Goal: Information Seeking & Learning: Compare options

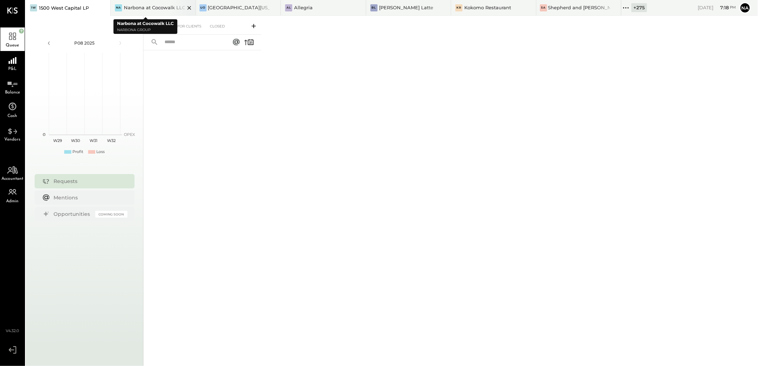
click at [106, 7] on icon at bounding box center [104, 8] width 4 height 4
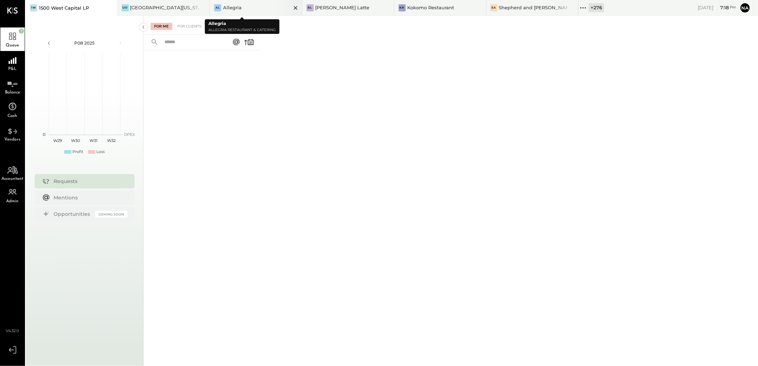
click at [113, 9] on icon at bounding box center [111, 8] width 4 height 4
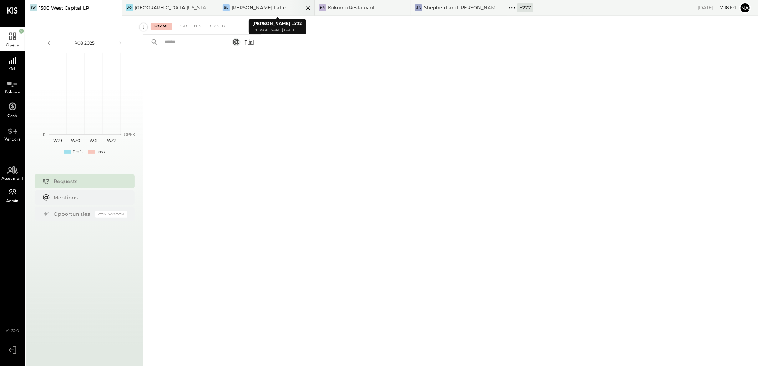
click at [307, 8] on icon at bounding box center [308, 8] width 9 height 9
click at [310, 6] on icon at bounding box center [308, 8] width 9 height 9
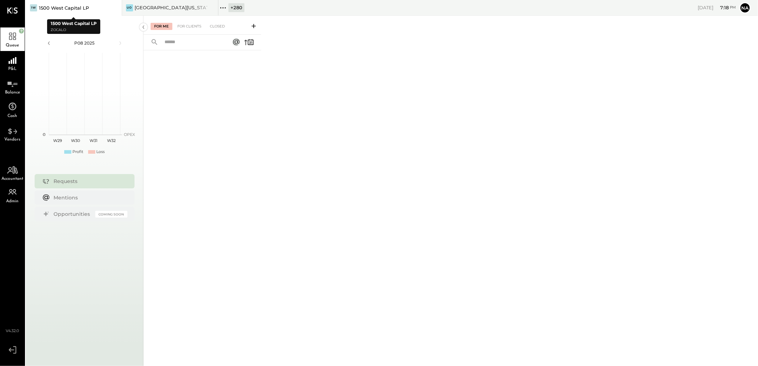
click at [114, 9] on icon at bounding box center [115, 8] width 4 height 4
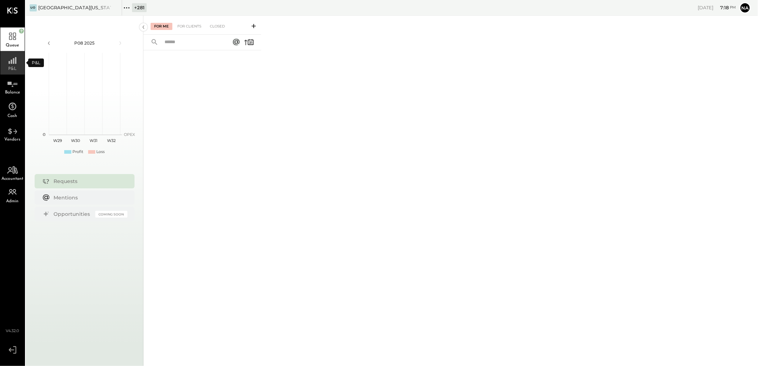
click at [14, 63] on icon at bounding box center [12, 58] width 13 height 11
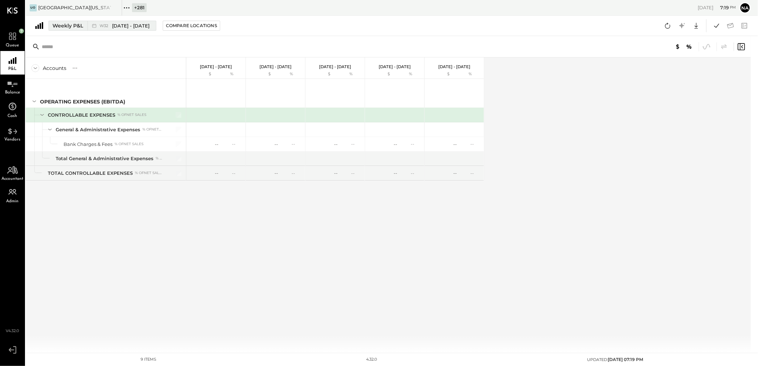
click at [63, 25] on div "Weekly P&L" at bounding box center [67, 25] width 31 height 7
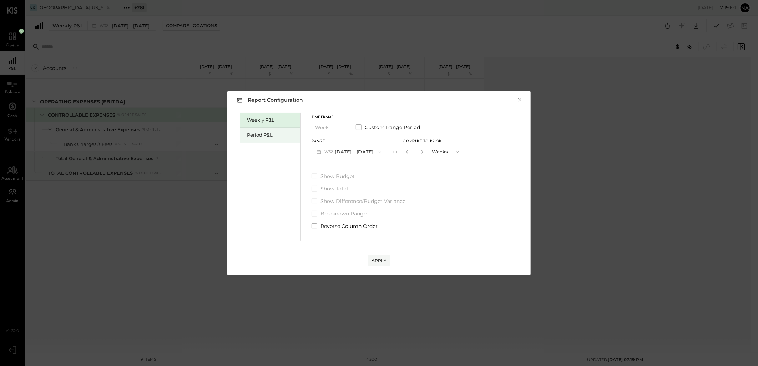
click at [256, 131] on div "Period P&L" at bounding box center [270, 135] width 61 height 15
click at [326, 121] on button "Period" at bounding box center [330, 127] width 36 height 13
click at [460, 189] on div "Weekly P&L Period P&L Timeframe Period Period Quarter YTD Year Custom Range Per…" at bounding box center [378, 176] width 289 height 130
click at [355, 125] on div "Timeframe Period Custom Range Period" at bounding box center [366, 125] width 109 height 19
click at [356, 126] on span at bounding box center [359, 128] width 6 height 6
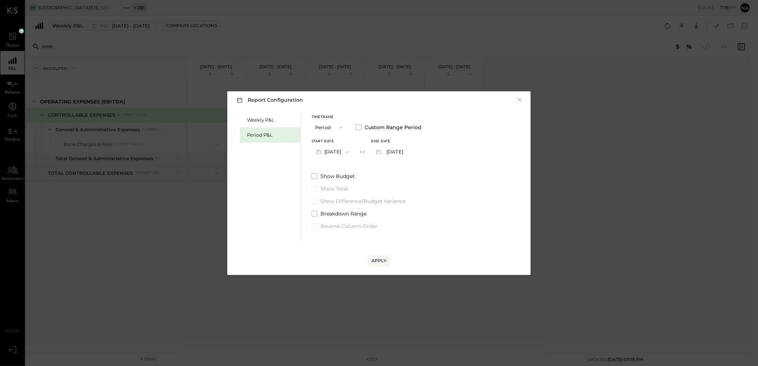
click at [368, 150] on div "Start Date May 19, 2025 End date Jun 15, 2025" at bounding box center [367, 149] width 110 height 19
click at [354, 149] on button "May 19, 2025" at bounding box center [333, 151] width 42 height 13
click at [350, 186] on div "Jan 1, 2024" at bounding box center [342, 185] width 60 height 15
click at [412, 153] on button "Jan 28, 2024" at bounding box center [392, 151] width 42 height 13
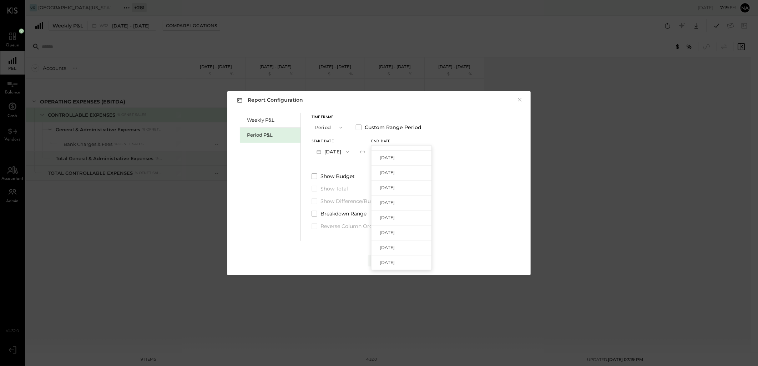
scroll to position [119, 0]
click at [480, 157] on div "Weekly P&L Period P&L Timeframe Period Custom Range Period Start Date Jan 1, 20…" at bounding box center [378, 176] width 289 height 130
click at [357, 128] on span at bounding box center [359, 128] width 6 height 6
click at [329, 126] on button "Period" at bounding box center [330, 127] width 36 height 13
click at [334, 155] on div "YTD" at bounding box center [329, 153] width 35 height 13
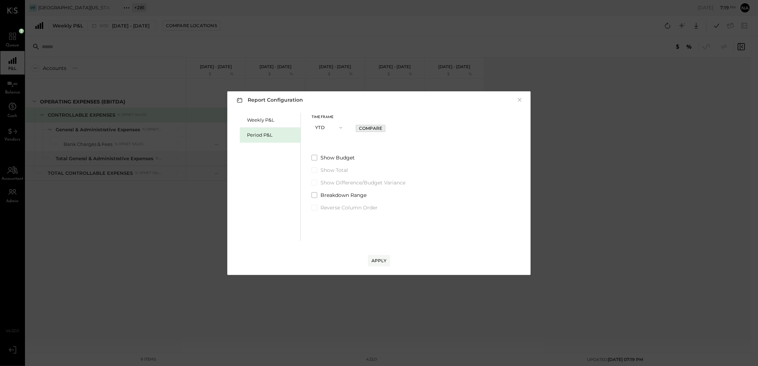
click at [375, 127] on div "Compare" at bounding box center [370, 128] width 23 height 6
click at [368, 128] on icon "button" at bounding box center [368, 127] width 4 height 4
type input "*"
click at [377, 262] on div "Apply" at bounding box center [379, 261] width 15 height 6
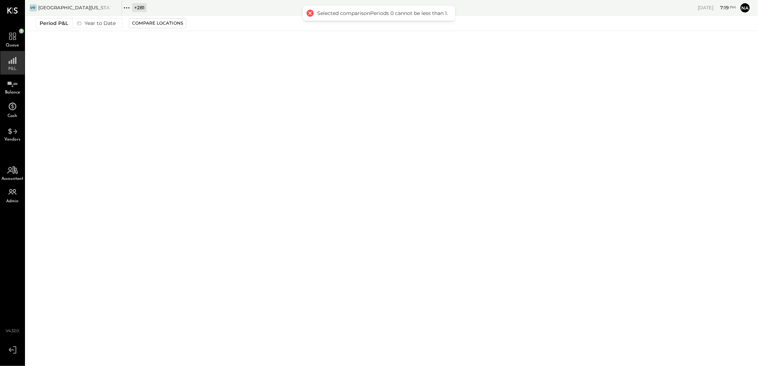
click at [8, 62] on icon at bounding box center [12, 58] width 13 height 11
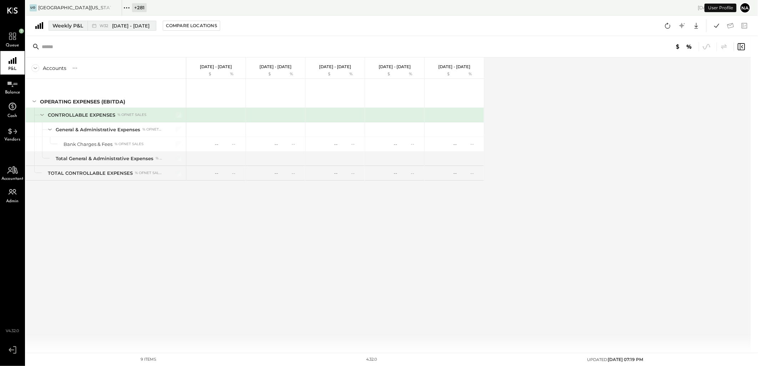
click at [80, 27] on div "Weekly P&L" at bounding box center [67, 25] width 31 height 7
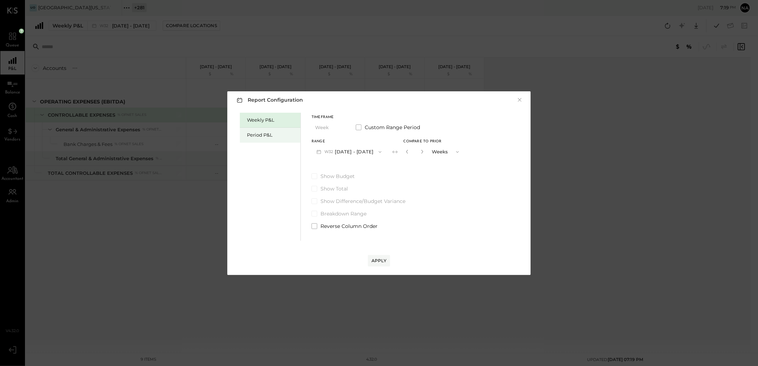
click at [252, 135] on div "Period P&L" at bounding box center [272, 135] width 50 height 7
click at [322, 128] on button "Period" at bounding box center [330, 127] width 36 height 13
click at [327, 154] on div "YTD" at bounding box center [329, 153] width 35 height 13
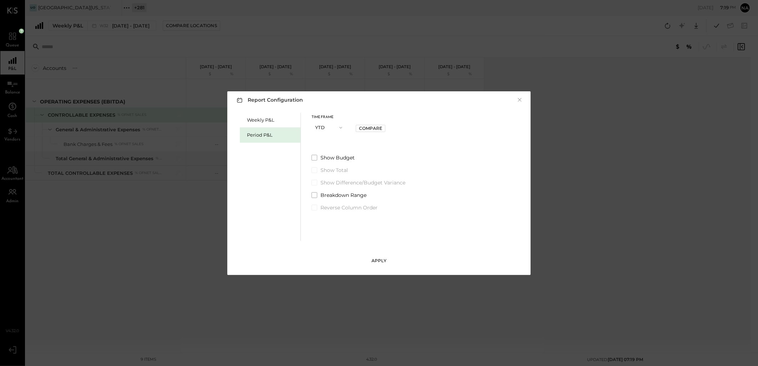
click at [380, 261] on div "Apply" at bounding box center [379, 261] width 15 height 6
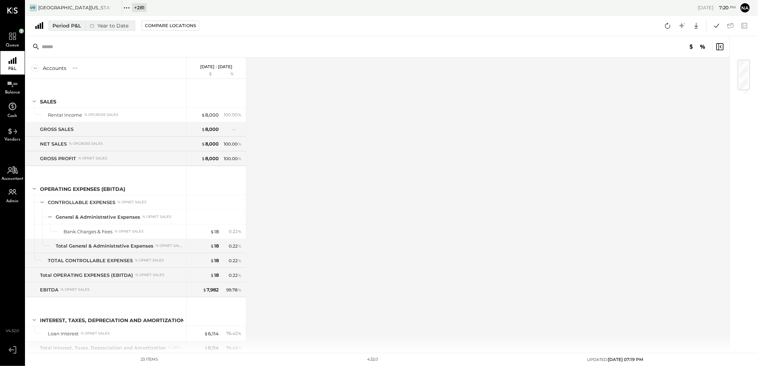
click at [108, 27] on div "Year to Date" at bounding box center [108, 25] width 46 height 9
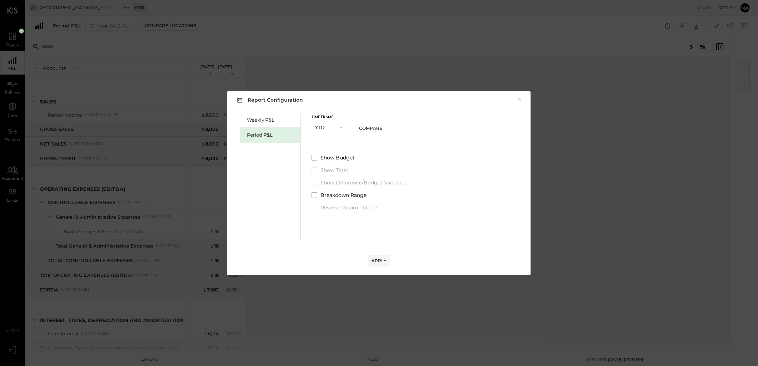
click at [324, 124] on button "YTD" at bounding box center [330, 127] width 36 height 13
click at [331, 168] on div "Year" at bounding box center [329, 166] width 35 height 13
click at [354, 152] on button "2025 [DATE] - [DATE]" at bounding box center [349, 151] width 75 height 13
click at [388, 170] on div "[DATE] - [DATE]" at bounding box center [352, 168] width 81 height 15
click at [376, 257] on button "Apply" at bounding box center [379, 260] width 22 height 11
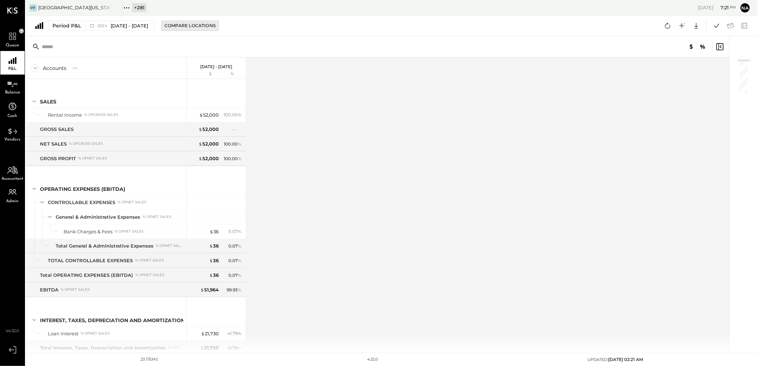
click at [201, 27] on div "Compare Locations" at bounding box center [190, 25] width 51 height 6
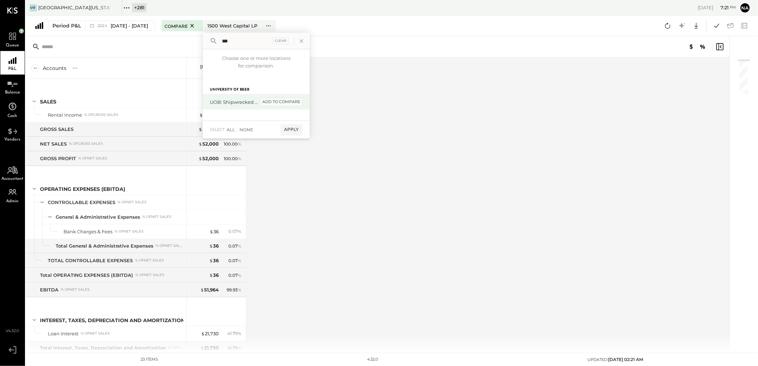
type input "***"
click at [291, 101] on div "add to compare" at bounding box center [281, 102] width 43 height 9
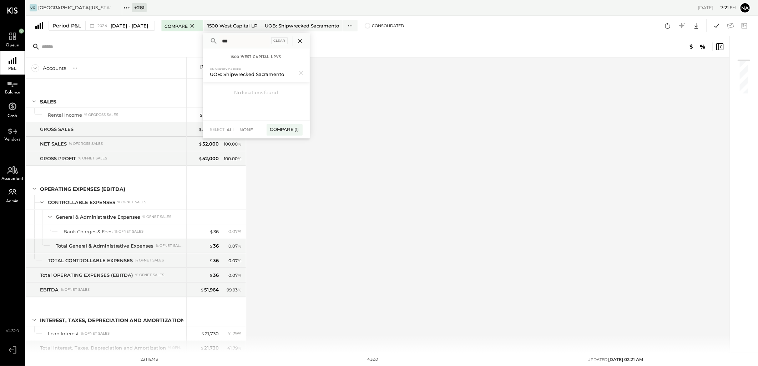
click at [305, 43] on icon at bounding box center [300, 40] width 9 height 9
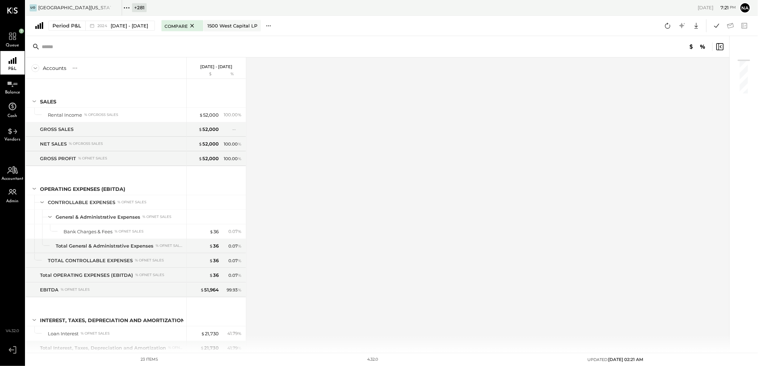
click at [272, 26] on icon at bounding box center [268, 25] width 7 height 7
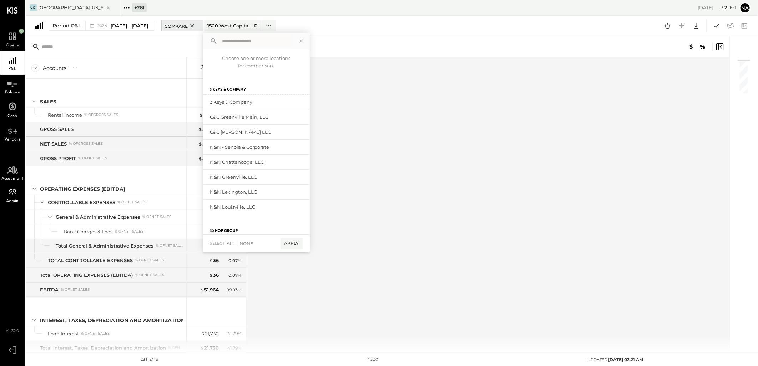
click at [197, 26] on icon at bounding box center [192, 25] width 9 height 9
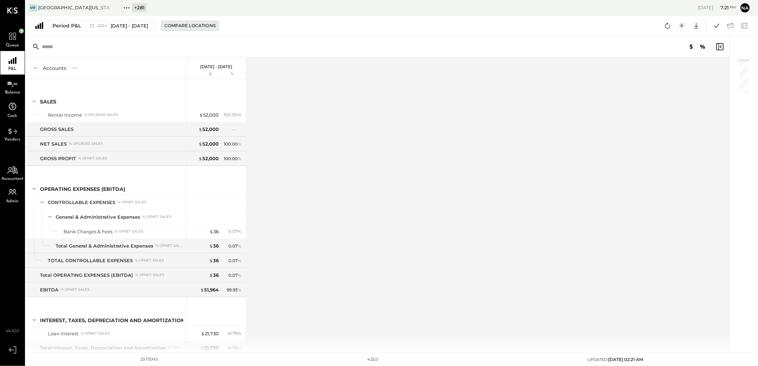
click at [219, 27] on button "Compare Locations" at bounding box center [189, 26] width 57 height 10
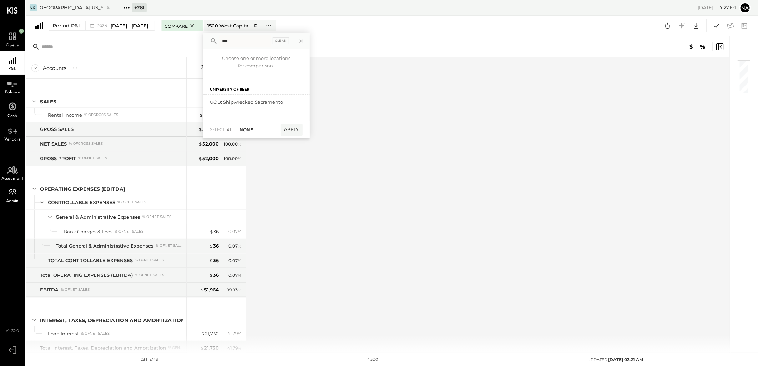
type input "***"
click at [252, 130] on div "None" at bounding box center [245, 130] width 16 height 6
click at [235, 130] on div "All" at bounding box center [231, 130] width 8 height 6
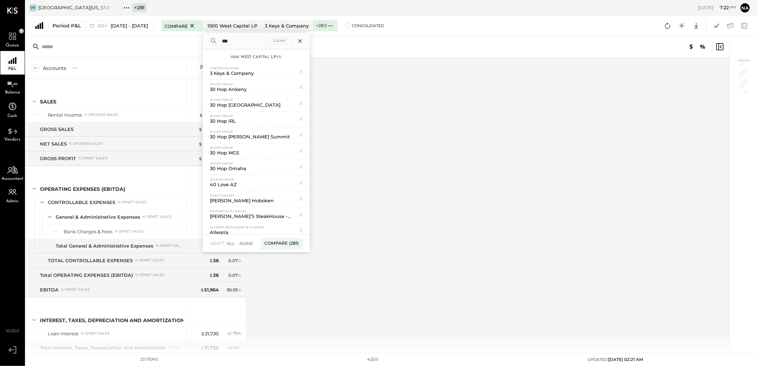
click at [302, 40] on icon at bounding box center [300, 41] width 4 height 4
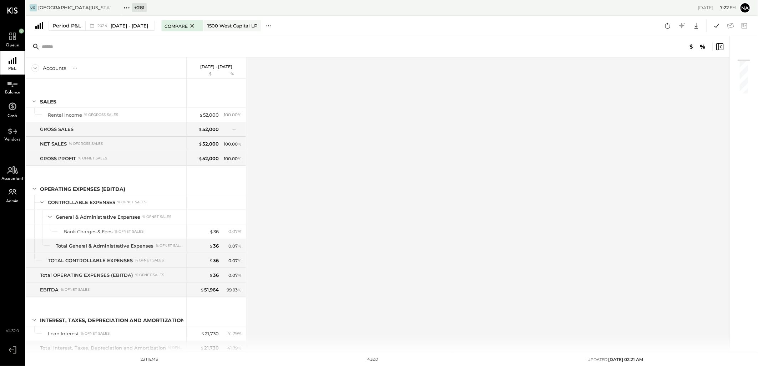
click at [272, 27] on icon at bounding box center [268, 25] width 7 height 7
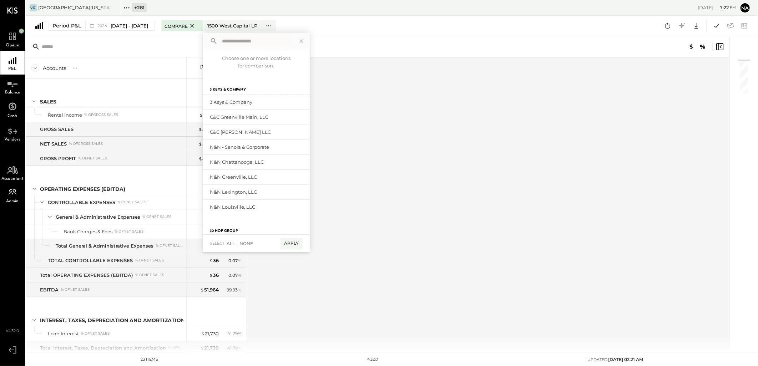
click at [315, 17] on div "Period P&L 2024 Jan 1 - Dec 29, 2024 Compare 1500 West Capital LP Choose one or…" at bounding box center [392, 26] width 732 height 20
click at [268, 43] on input "text" at bounding box center [256, 41] width 74 height 13
type input "****"
click at [284, 102] on div "add to compare" at bounding box center [281, 102] width 43 height 9
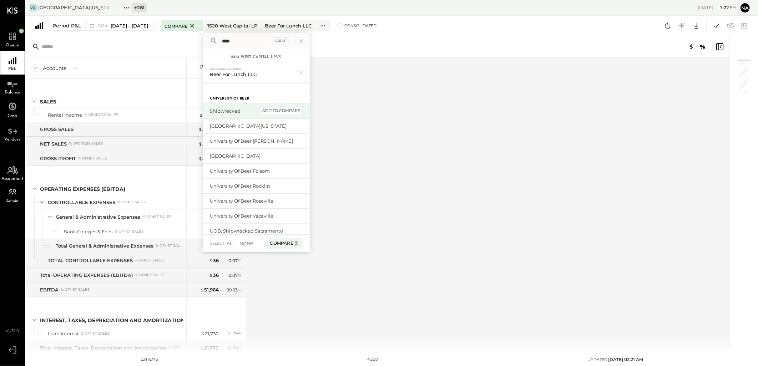
click at [287, 113] on div "add to compare" at bounding box center [281, 111] width 43 height 9
click at [288, 127] on div "add to compare" at bounding box center [281, 129] width 43 height 9
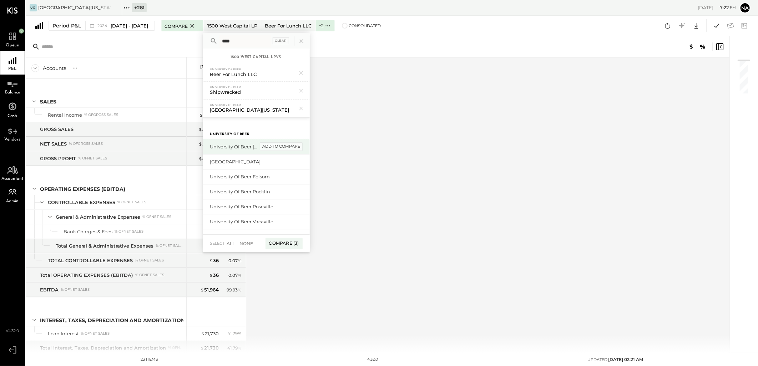
click at [289, 146] on div "add to compare" at bounding box center [281, 146] width 43 height 9
click at [0, 0] on div "add to compare" at bounding box center [0, 0] width 0 height 0
click at [290, 178] on div "add to compare" at bounding box center [281, 176] width 43 height 9
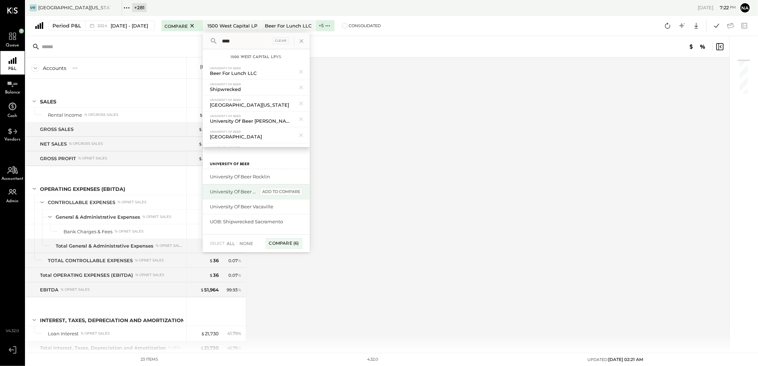
click at [289, 192] on div "add to compare" at bounding box center [281, 192] width 43 height 9
click at [289, 197] on div "University of Beer Vacaville add to compare" at bounding box center [256, 191] width 107 height 15
click at [291, 194] on div "add to compare" at bounding box center [281, 192] width 43 height 9
click at [293, 180] on div "add to compare" at bounding box center [281, 176] width 43 height 9
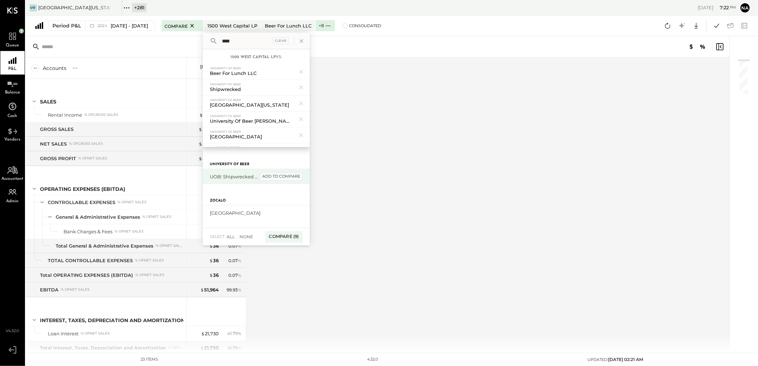
click at [293, 178] on div "add to compare" at bounding box center [281, 176] width 43 height 9
click at [306, 74] on icon at bounding box center [301, 71] width 9 height 9
click at [295, 235] on div "Compare (9)" at bounding box center [284, 236] width 37 height 11
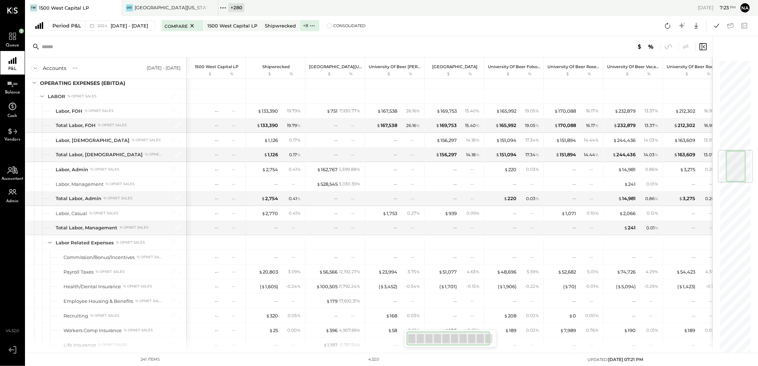
scroll to position [714, 0]
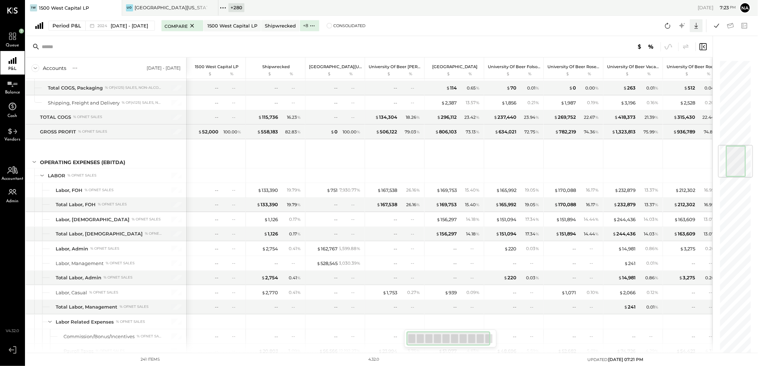
click at [701, 26] on icon at bounding box center [696, 25] width 9 height 9
click at [671, 65] on div "Excel" at bounding box center [674, 67] width 57 height 15
click at [316, 29] on icon at bounding box center [312, 25] width 7 height 7
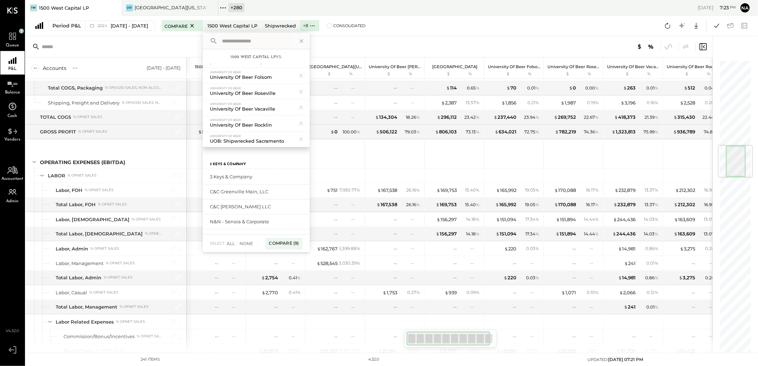
scroll to position [0, 0]
click at [359, 30] on div "Compare 1500 West Capital LP Shipwrecked + 8 1500 West Capital LP vs: Universit…" at bounding box center [263, 26] width 204 height 10
click at [170, 5] on div "[GEOGRAPHIC_DATA][US_STATE]" at bounding box center [171, 7] width 73 height 7
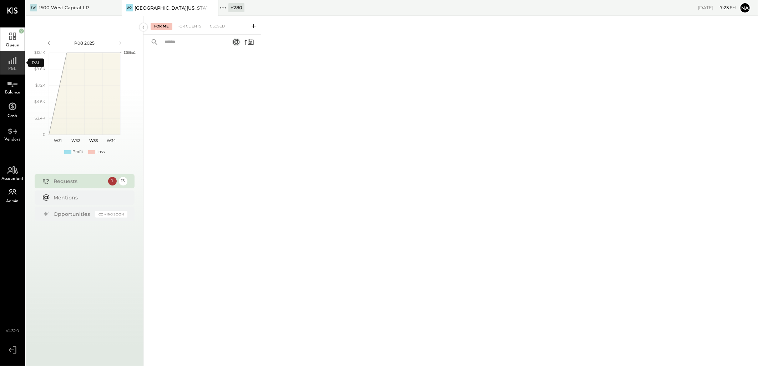
click at [15, 67] on span "P&L" at bounding box center [13, 69] width 8 height 4
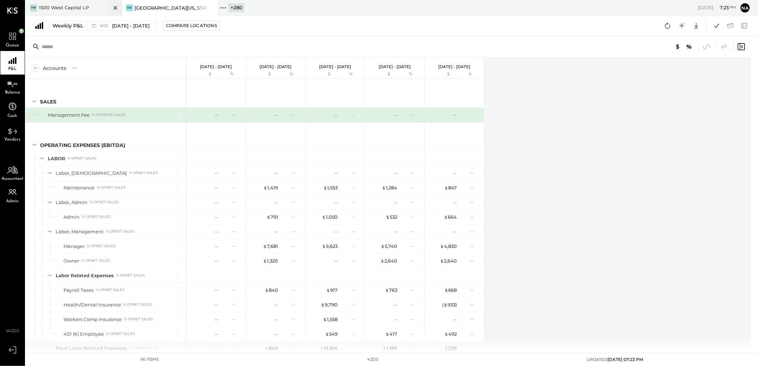
click at [115, 10] on icon at bounding box center [115, 8] width 9 height 9
click at [56, 29] on button "Weekly P&L W32 [DATE] - [DATE]" at bounding box center [103, 26] width 108 height 10
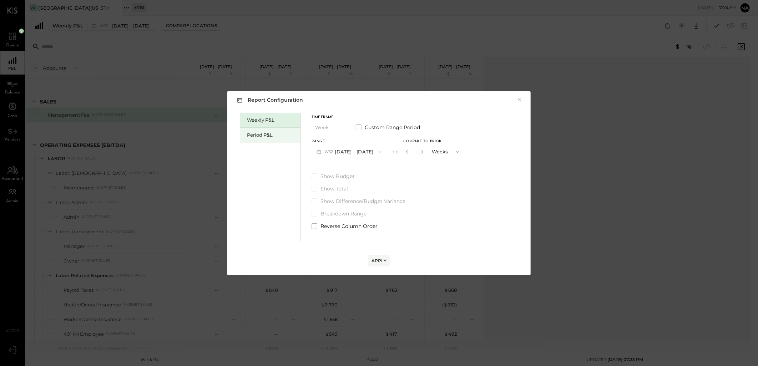
click at [275, 138] on div "Period P&L" at bounding box center [270, 135] width 61 height 15
click at [338, 126] on icon "button" at bounding box center [341, 128] width 6 height 6
click at [330, 151] on div "YTD" at bounding box center [329, 153] width 35 height 13
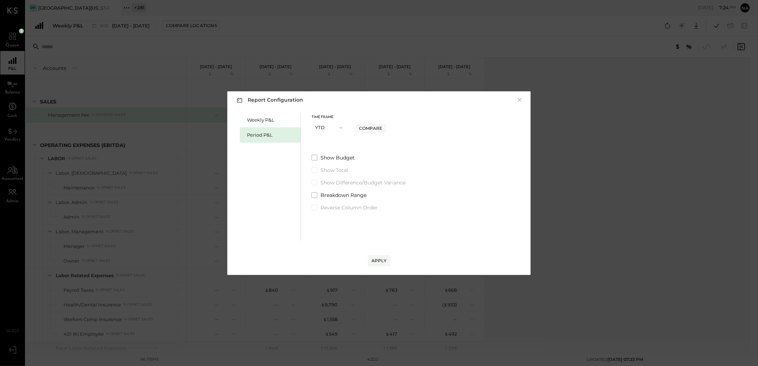
click at [316, 121] on button "YTD" at bounding box center [330, 127] width 36 height 13
click at [325, 163] on div "Year" at bounding box center [329, 166] width 35 height 13
click at [378, 155] on button "2025 [DATE] - [DATE]" at bounding box center [349, 151] width 75 height 13
click at [364, 171] on span "[DATE] - [DATE]" at bounding box center [347, 168] width 34 height 6
click at [419, 152] on div "Compare" at bounding box center [406, 151] width 23 height 6
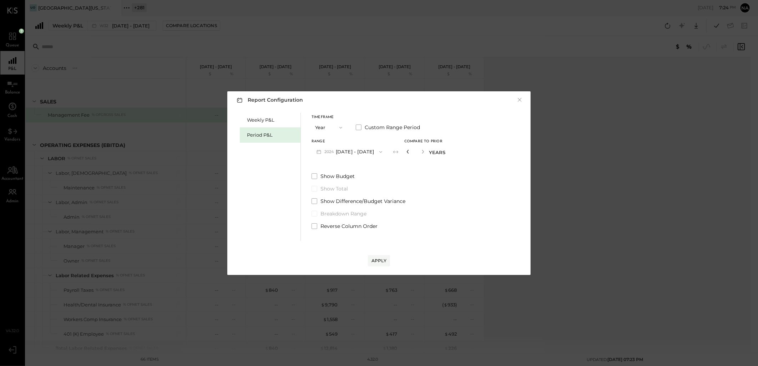
click at [410, 151] on icon "button" at bounding box center [408, 152] width 4 height 4
click at [380, 259] on div "Apply" at bounding box center [379, 261] width 15 height 6
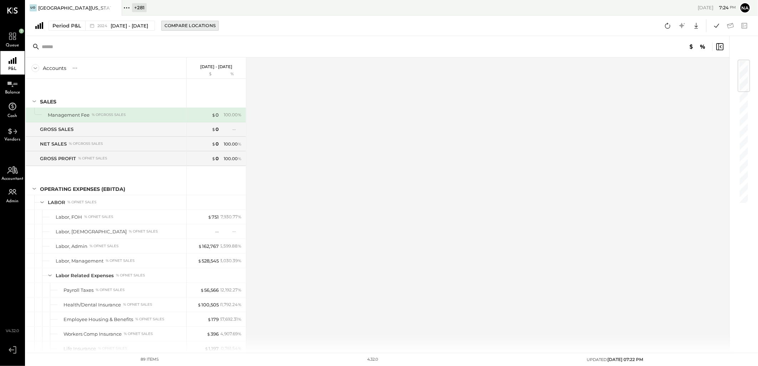
click at [205, 25] on div "Compare Locations" at bounding box center [190, 25] width 51 height 6
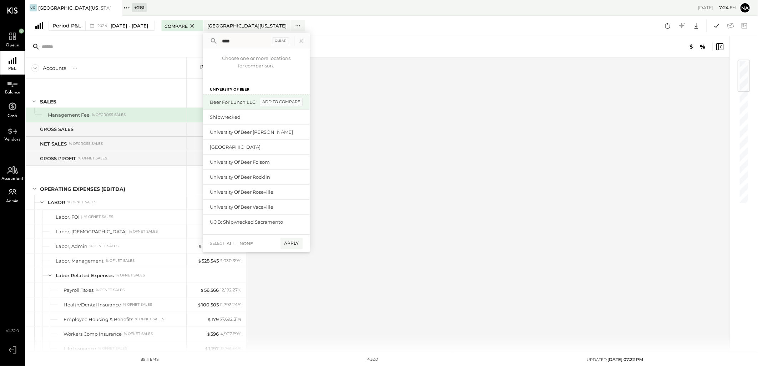
type input "****"
click at [302, 100] on div "add to compare" at bounding box center [281, 102] width 43 height 9
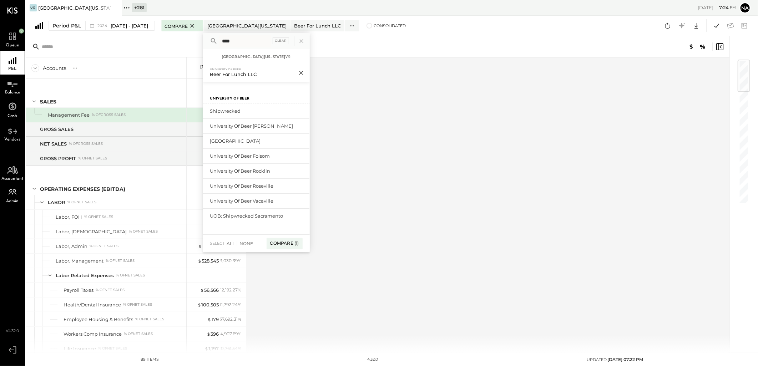
click at [306, 75] on icon at bounding box center [301, 72] width 9 height 9
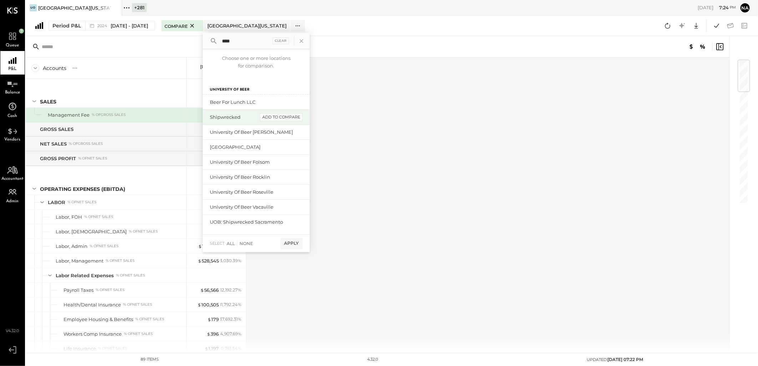
click at [300, 116] on div "add to compare" at bounding box center [281, 117] width 43 height 9
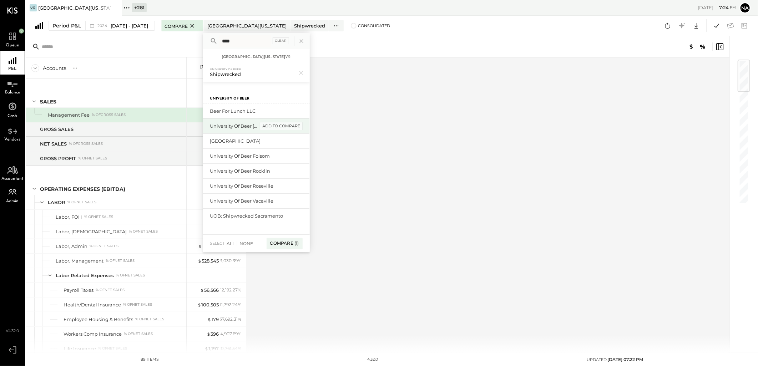
click at [300, 123] on div "add to compare" at bounding box center [281, 126] width 43 height 9
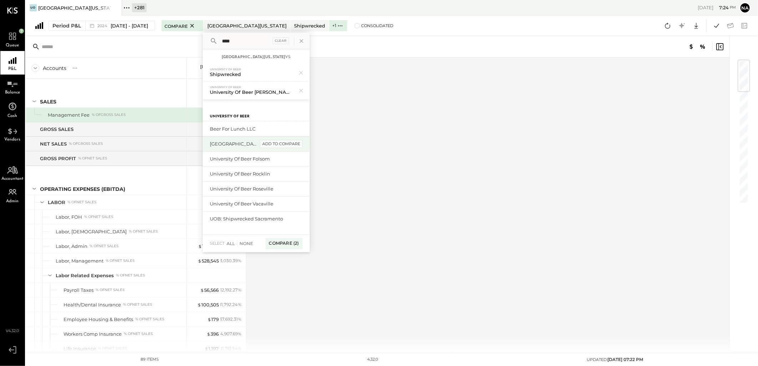
click at [297, 141] on div "add to compare" at bounding box center [281, 144] width 43 height 9
click at [299, 168] on div "University of Beer Folsom add to compare" at bounding box center [256, 161] width 107 height 15
click at [298, 162] on div "add to compare" at bounding box center [281, 162] width 43 height 9
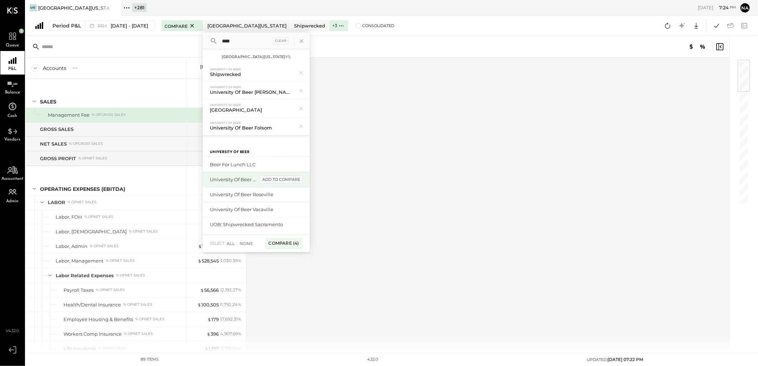
click at [296, 179] on div "add to compare" at bounding box center [281, 180] width 43 height 9
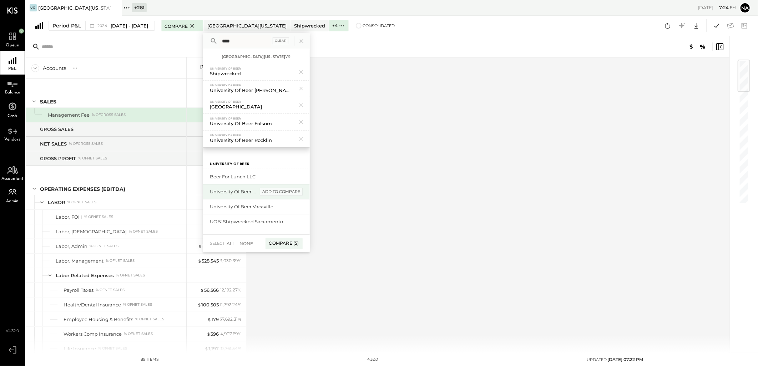
click at [297, 191] on div "add to compare" at bounding box center [281, 192] width 43 height 9
click at [298, 192] on div "add to compare" at bounding box center [281, 192] width 43 height 9
click at [292, 193] on div "add to compare" at bounding box center [281, 192] width 43 height 9
click at [295, 234] on div "Compare (8)" at bounding box center [283, 236] width 37 height 11
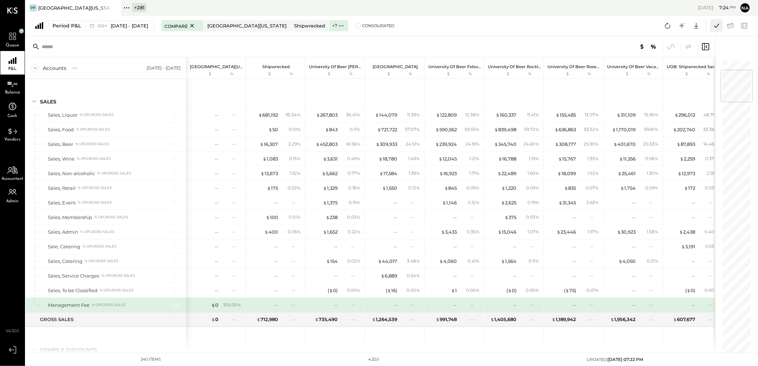
scroll to position [82, 0]
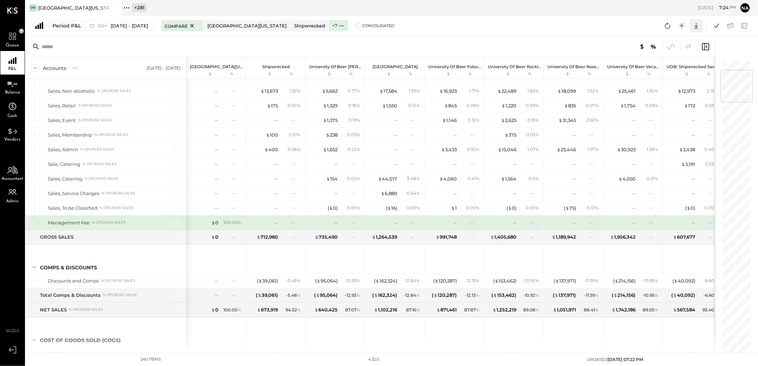
click at [696, 23] on icon at bounding box center [696, 25] width 9 height 9
click at [681, 71] on div "Excel" at bounding box center [674, 67] width 57 height 15
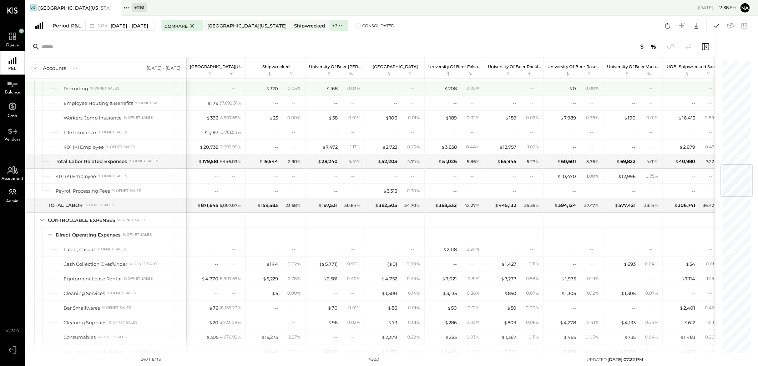
scroll to position [872, 0]
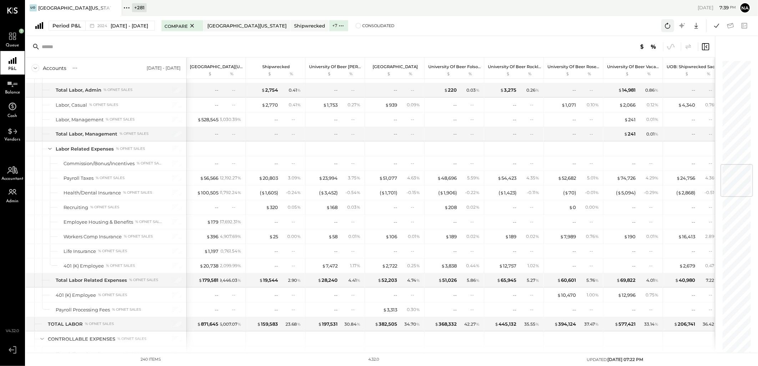
click at [667, 24] on icon at bounding box center [667, 25] width 9 height 9
click at [665, 24] on icon at bounding box center [667, 25] width 9 height 9
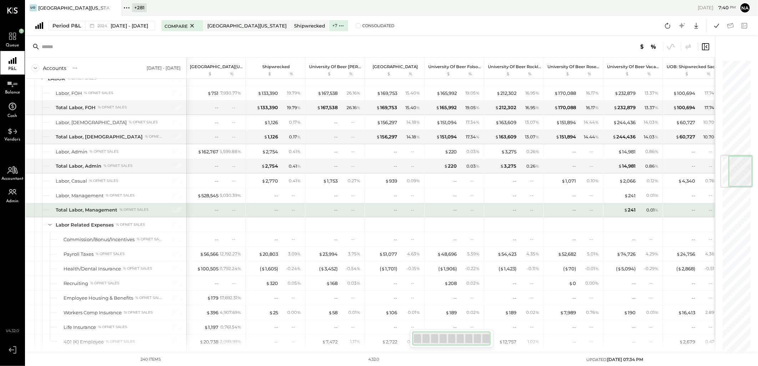
scroll to position [836, 0]
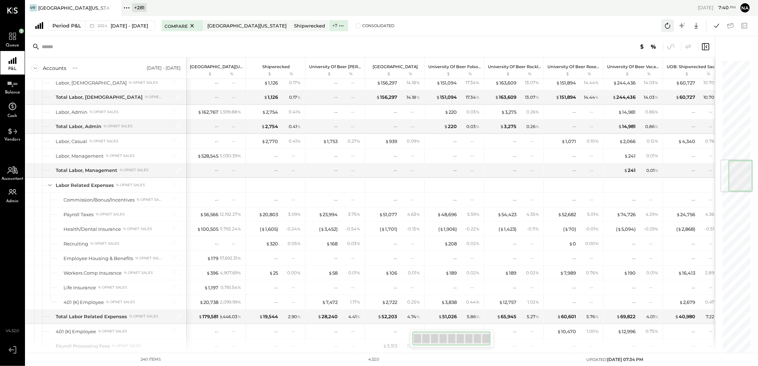
click at [665, 25] on icon at bounding box center [667, 25] width 9 height 9
click at [716, 27] on icon at bounding box center [716, 26] width 5 height 4
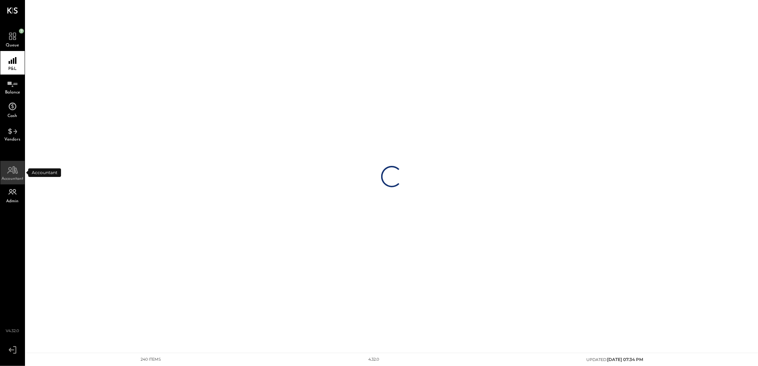
click at [14, 176] on div "Accountant" at bounding box center [12, 173] width 24 height 24
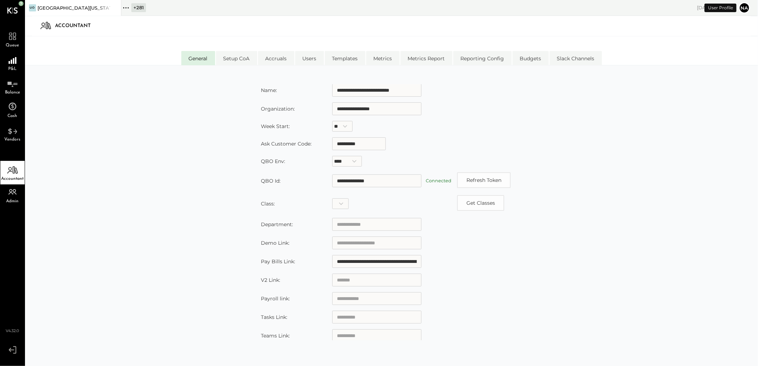
scroll to position [46, 0]
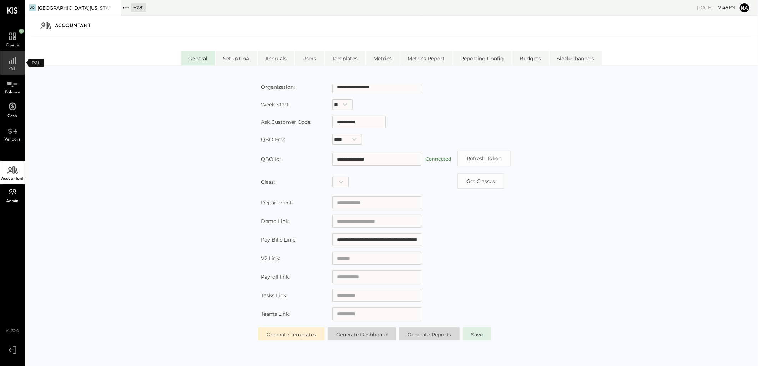
click at [12, 59] on icon at bounding box center [12, 58] width 13 height 11
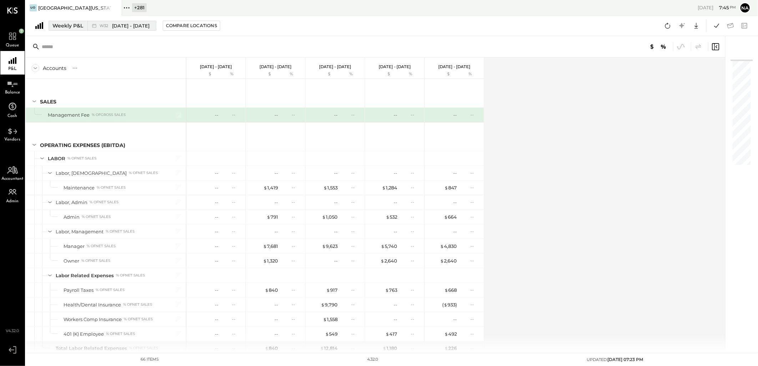
click at [70, 27] on div "Weekly P&L" at bounding box center [67, 25] width 31 height 7
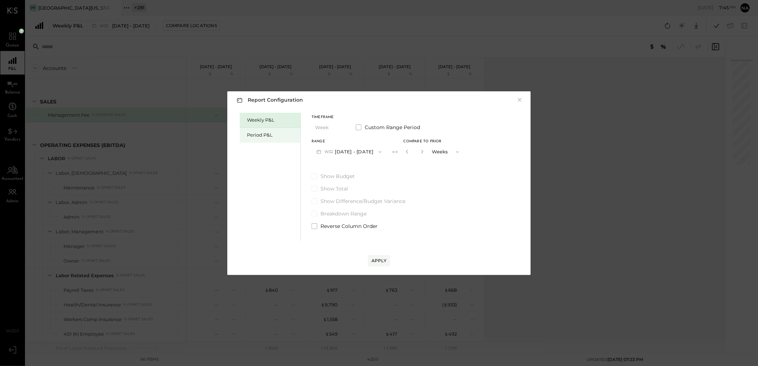
click at [266, 136] on div "Period P&L" at bounding box center [272, 135] width 50 height 7
click at [339, 127] on icon "button" at bounding box center [341, 128] width 6 height 6
click at [335, 166] on div "Year" at bounding box center [329, 166] width 35 height 13
click at [385, 149] on button "2025 [DATE] - [DATE]" at bounding box center [349, 151] width 75 height 13
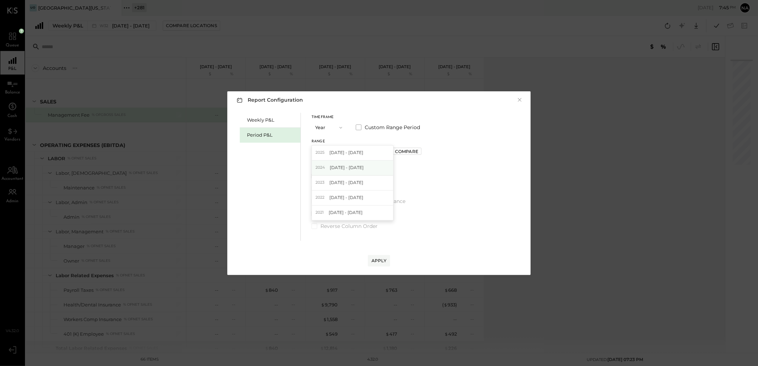
click at [379, 166] on div "[DATE] - [DATE]" at bounding box center [352, 168] width 81 height 15
click at [382, 261] on div "Apply" at bounding box center [379, 261] width 15 height 6
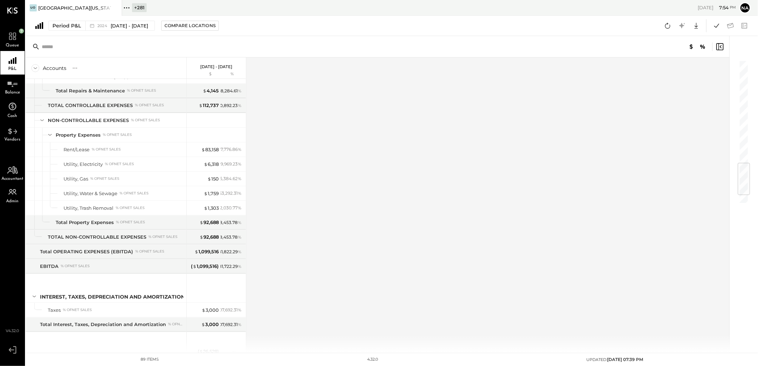
scroll to position [912, 0]
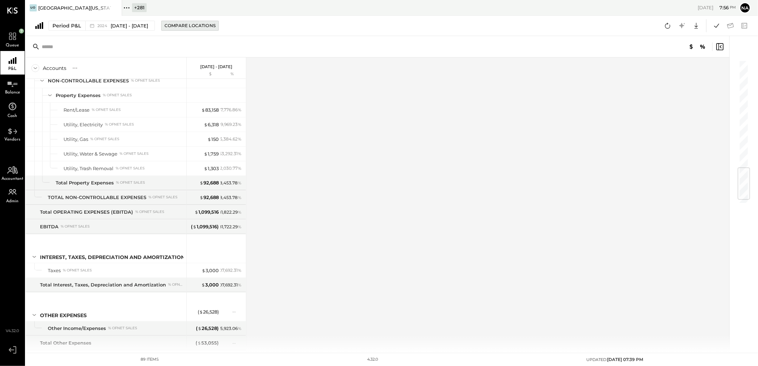
click at [211, 24] on div "Compare Locations" at bounding box center [190, 25] width 51 height 6
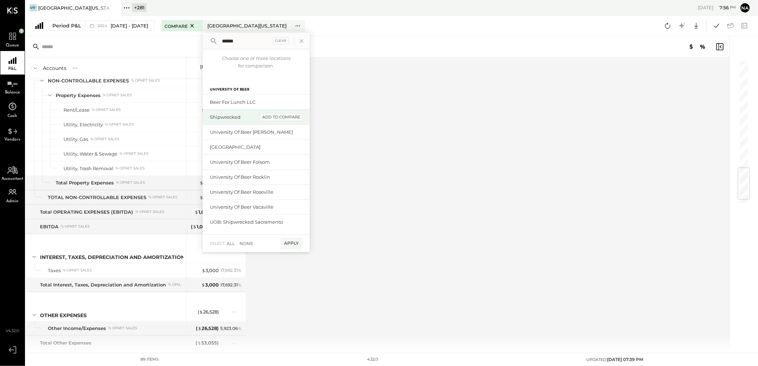
type input "******"
click at [303, 117] on div "add to compare" at bounding box center [281, 117] width 43 height 9
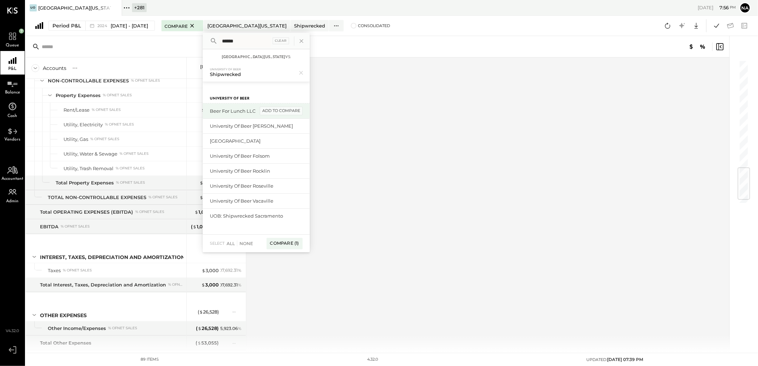
click at [303, 111] on div "add to compare" at bounding box center [281, 111] width 43 height 9
click at [303, 126] on div "add to compare" at bounding box center [281, 129] width 43 height 9
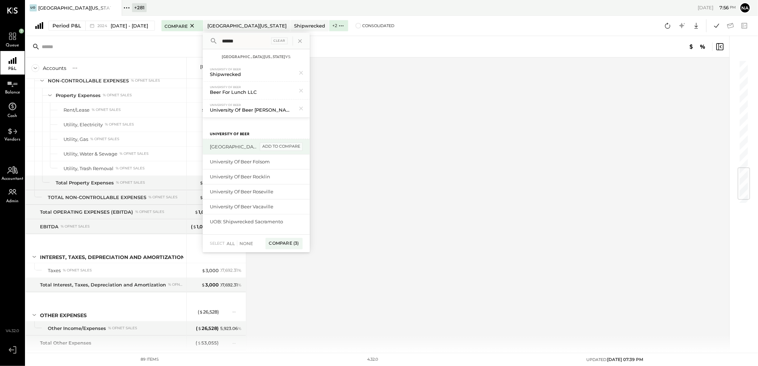
click at [300, 143] on div "add to compare" at bounding box center [281, 146] width 43 height 9
click at [286, 166] on div "add to compare" at bounding box center [281, 164] width 43 height 9
click at [291, 181] on div "add to compare" at bounding box center [281, 176] width 43 height 9
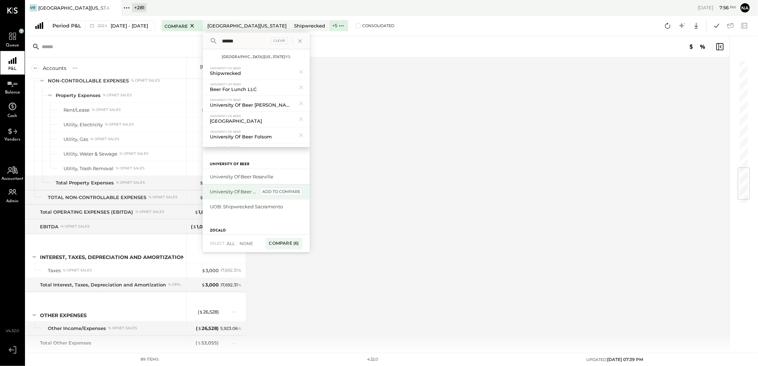
click at [293, 190] on div "add to compare" at bounding box center [281, 192] width 43 height 9
click at [296, 179] on div "add to compare" at bounding box center [281, 176] width 43 height 9
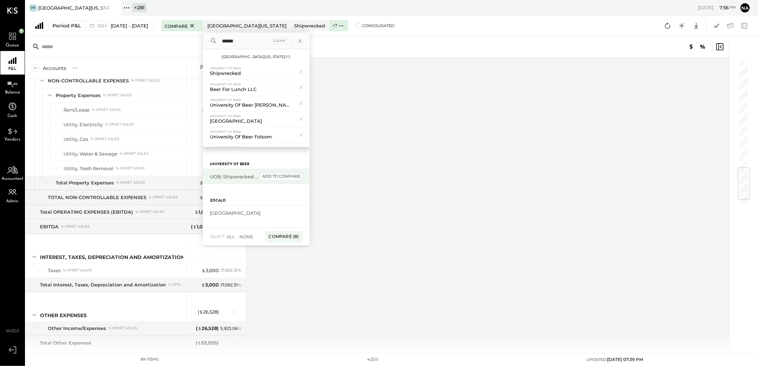
click at [296, 176] on div "add to compare" at bounding box center [281, 176] width 43 height 9
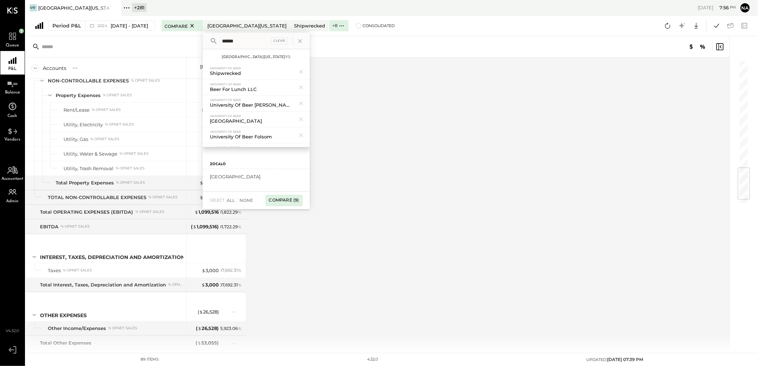
click at [300, 200] on div "Compare (9)" at bounding box center [284, 200] width 37 height 11
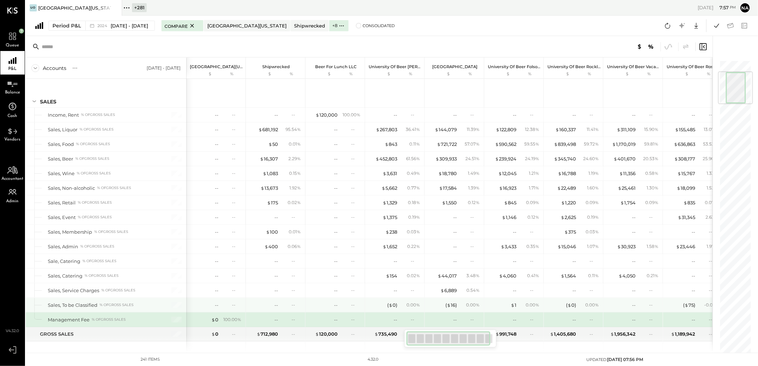
scroll to position [97, 0]
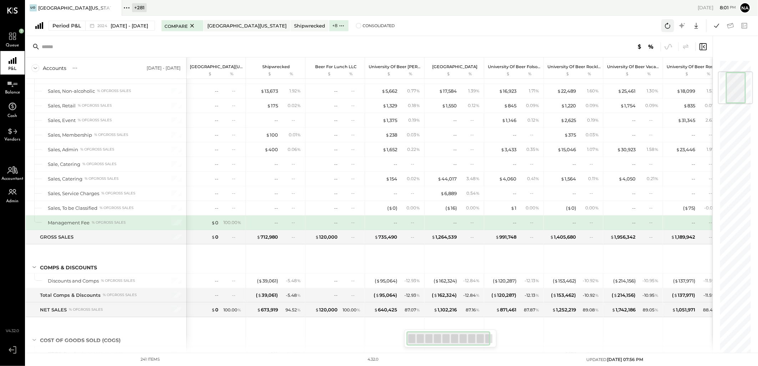
click at [665, 23] on icon at bounding box center [667, 25] width 9 height 9
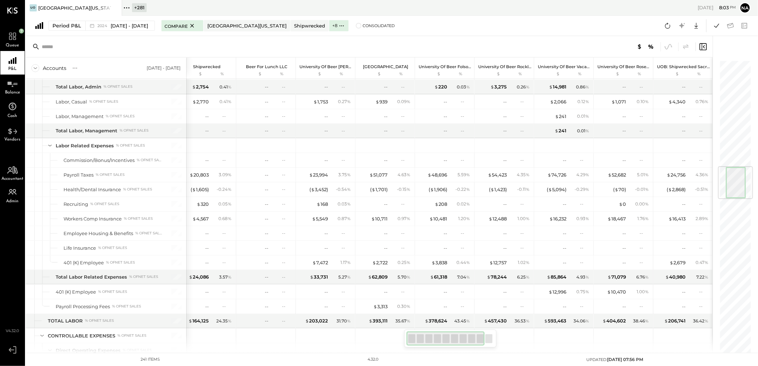
scroll to position [0, 0]
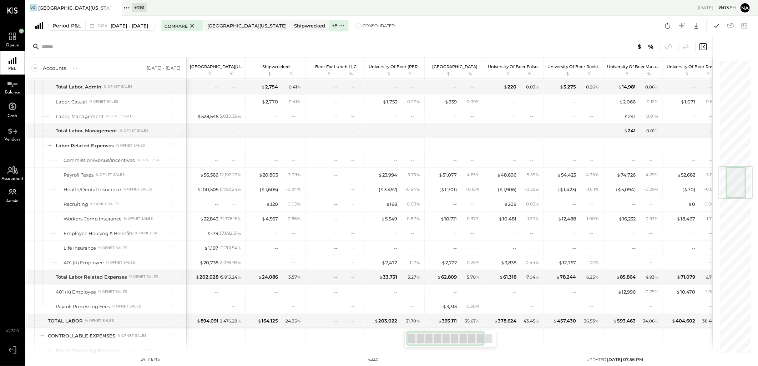
drag, startPoint x: 468, startPoint y: 340, endPoint x: 444, endPoint y: 336, distance: 23.9
click at [444, 336] on div at bounding box center [445, 339] width 78 height 14
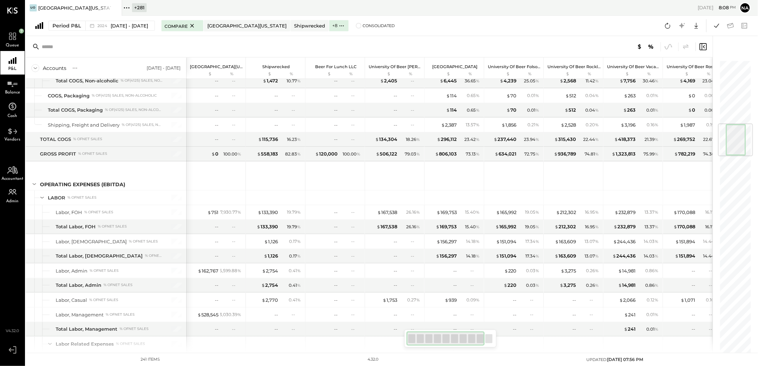
scroll to position [533, 0]
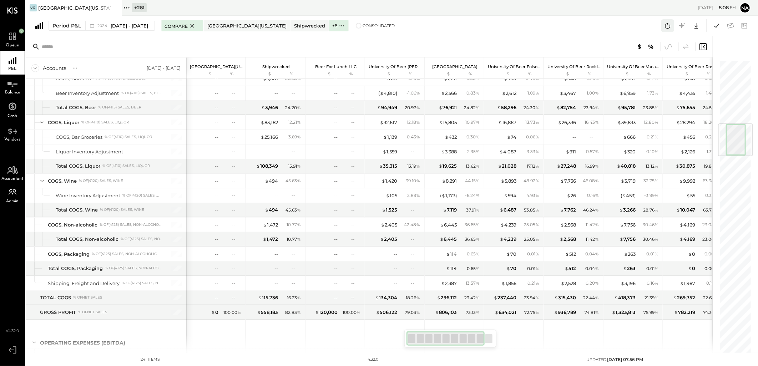
click at [662, 25] on button at bounding box center [667, 25] width 13 height 13
click at [317, 25] on div "Shipwrecked" at bounding box center [309, 25] width 31 height 7
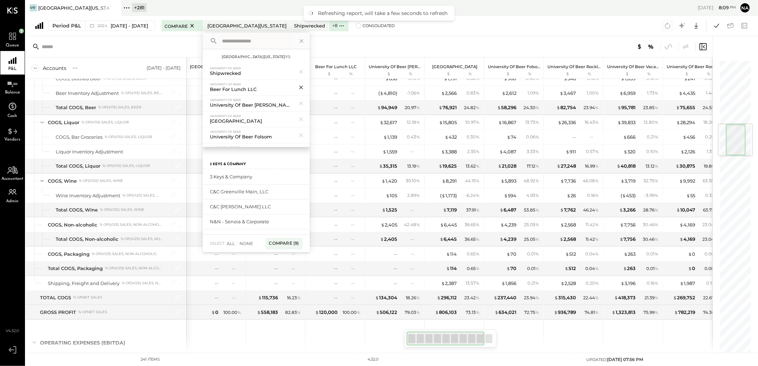
click at [306, 90] on icon at bounding box center [301, 87] width 9 height 9
click at [435, 35] on div "Period P&L [DATE] - [DATE] Compare [GEOGRAPHIC_DATA] [US_STATE] Shipwrecked + 7…" at bounding box center [392, 26] width 732 height 20
click at [294, 245] on div "Compare (8)" at bounding box center [283, 243] width 37 height 11
